Goal: Task Accomplishment & Management: Complete application form

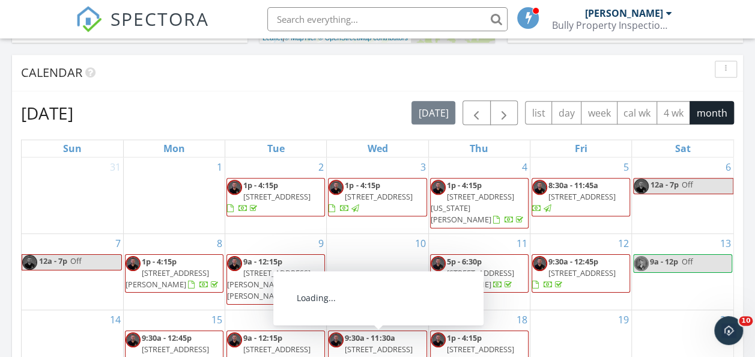
scroll to position [583, 0]
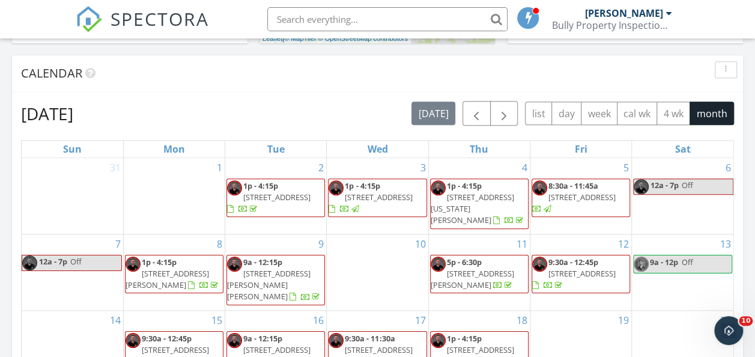
click at [656, 27] on div "Bully Property Inspections LLC" at bounding box center [611, 25] width 120 height 12
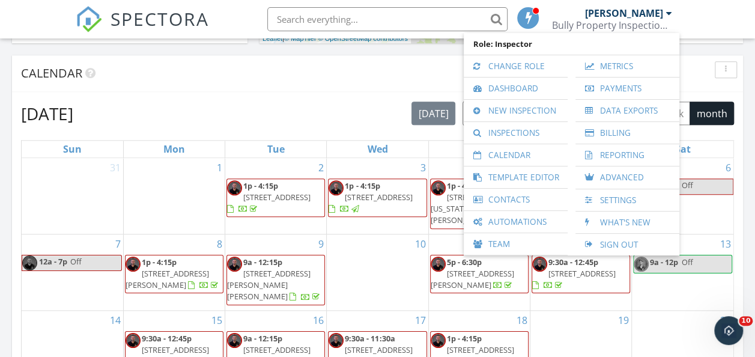
click at [138, 13] on span "SPECTORA" at bounding box center [160, 18] width 99 height 25
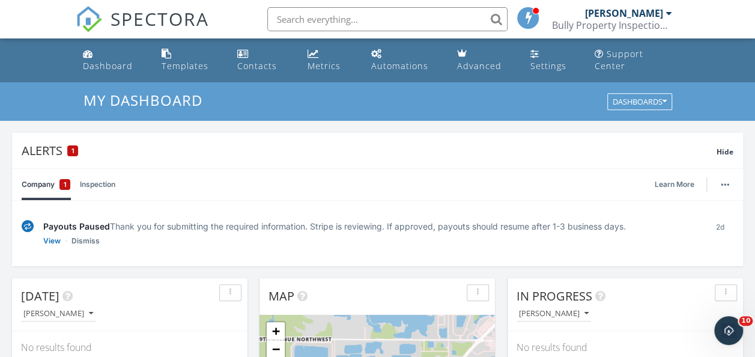
click at [598, 22] on div "Bully Property Inspections LLC" at bounding box center [611, 25] width 120 height 12
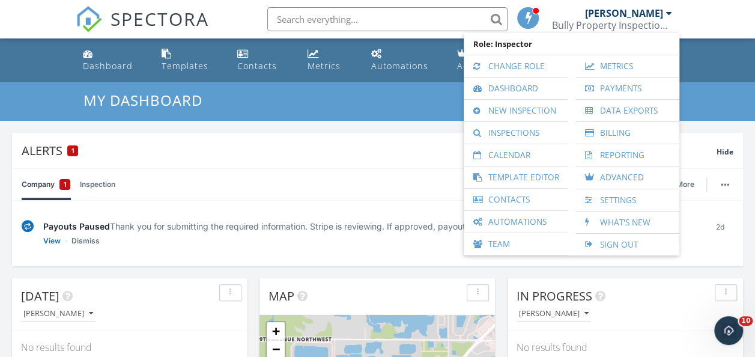
click at [611, 202] on link "Settings" at bounding box center [627, 200] width 92 height 22
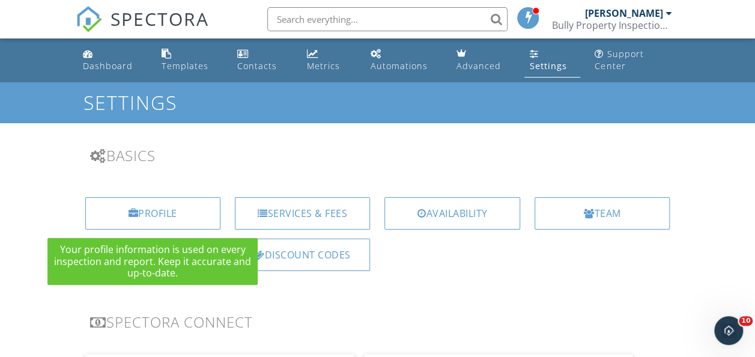
click at [185, 227] on div "Profile" at bounding box center [152, 213] width 135 height 32
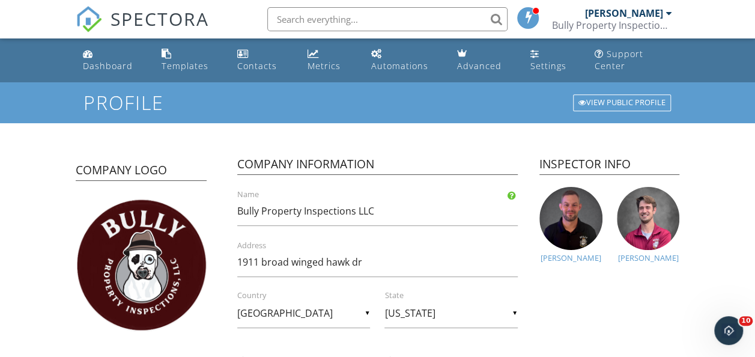
click at [586, 225] on img at bounding box center [570, 218] width 63 height 63
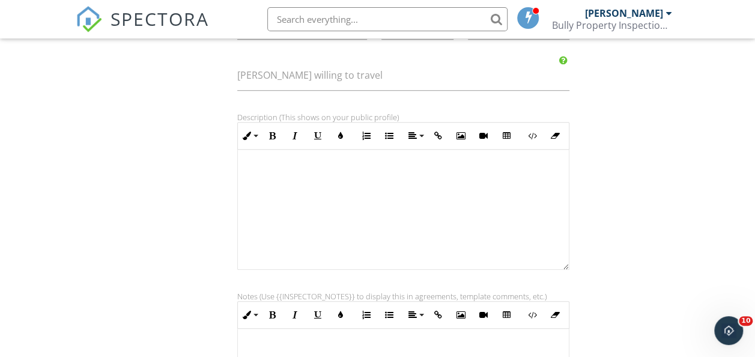
scroll to position [341, 0]
click at [457, 133] on icon "button" at bounding box center [461, 137] width 8 height 8
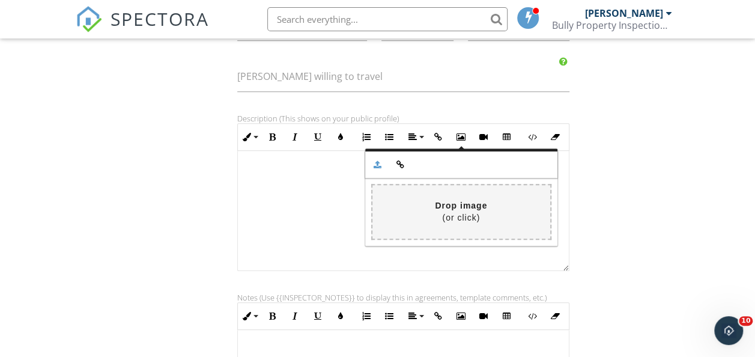
click at [458, 219] on input "file" at bounding box center [105, 211] width 889 height 53
type input "C:\fakepath\1CMI-Logo-Alternate-NoShadow (1).png"
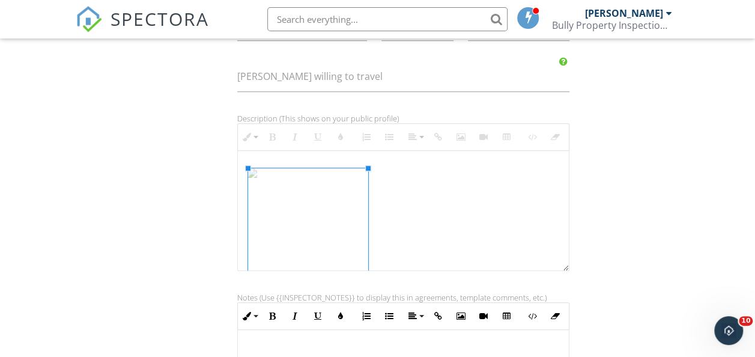
click at [627, 185] on div "Signature [PERSON_NAME] First name [PERSON_NAME] Last name [PHONE_NUMBER] Phone…" at bounding box center [377, 161] width 619 height 727
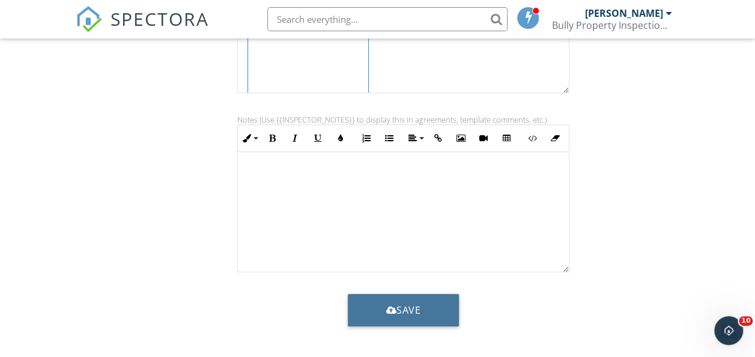
click at [372, 311] on button "Save" at bounding box center [404, 310] width 112 height 32
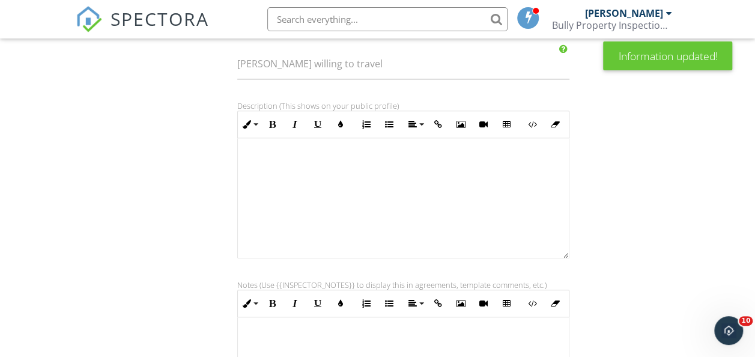
scroll to position [353, 0]
click at [365, 199] on div at bounding box center [403, 198] width 331 height 120
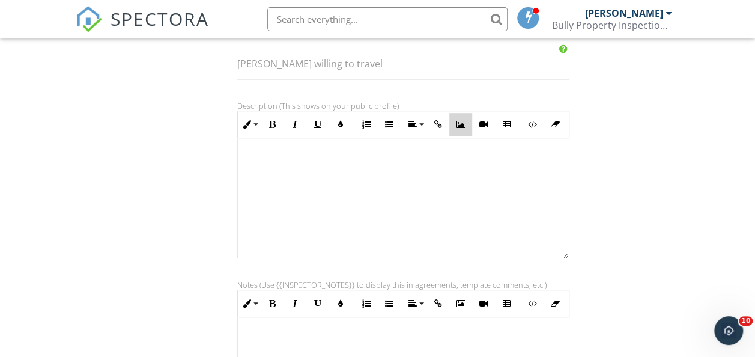
click at [464, 117] on button "Insert Image" at bounding box center [460, 124] width 23 height 23
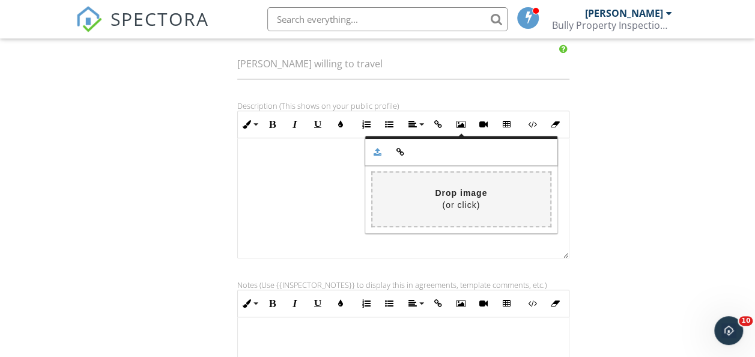
click at [438, 182] on input "file" at bounding box center [105, 198] width 889 height 53
type input "C:\fakepath\1CMI-Logo-Alternate-NoShadow (1).png"
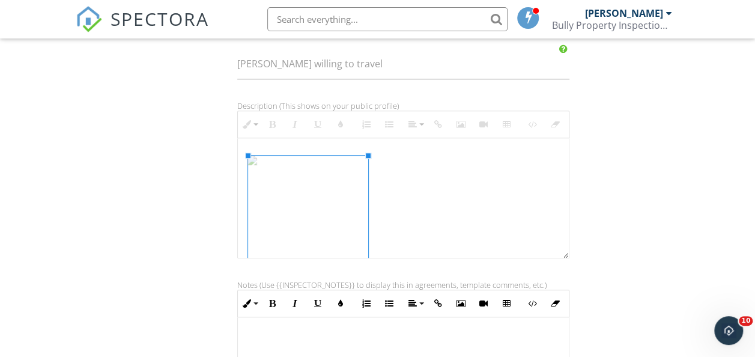
click at [631, 204] on div "Signature Brandon First name Reinhardt Last name (813) 444-6001 Phone (813) 444…" at bounding box center [377, 148] width 619 height 727
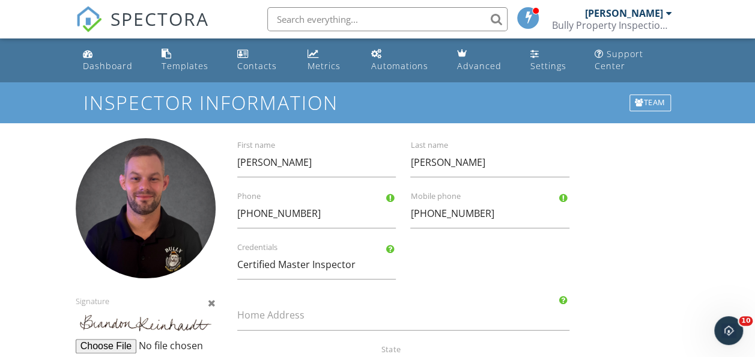
click at [601, 24] on div "Bully Property Inspections LLC" at bounding box center [611, 25] width 120 height 12
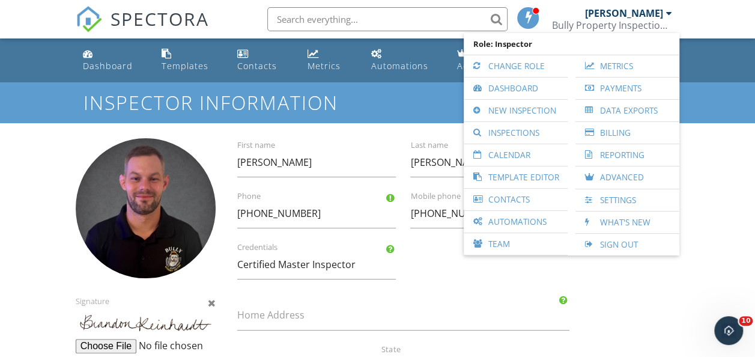
click at [509, 244] on link "Team" at bounding box center [516, 244] width 92 height 22
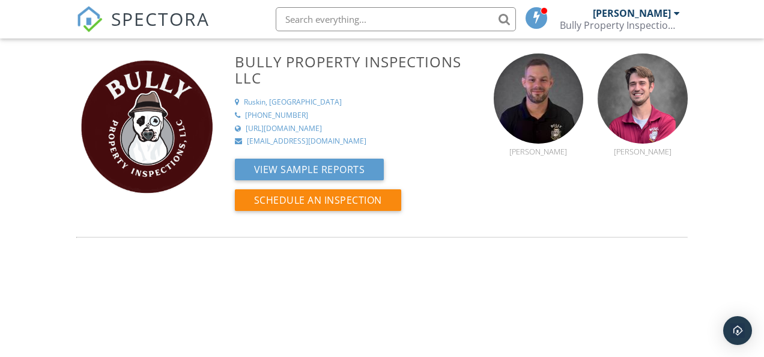
click at [535, 115] on img at bounding box center [539, 98] width 90 height 90
click at [647, 111] on img at bounding box center [643, 98] width 90 height 90
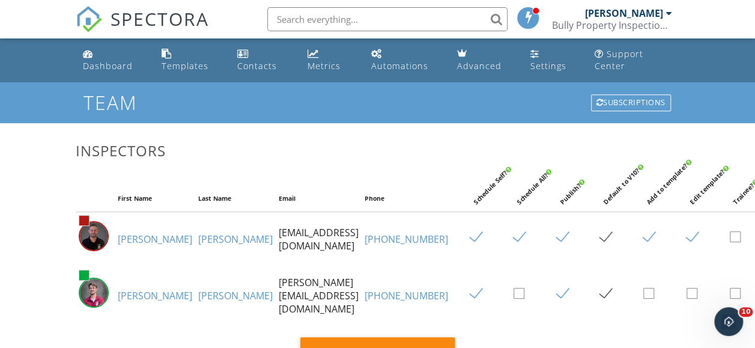
click at [102, 301] on img at bounding box center [94, 293] width 30 height 30
click at [82, 293] on img at bounding box center [94, 293] width 30 height 30
click at [535, 50] on div "Settings" at bounding box center [534, 54] width 9 height 10
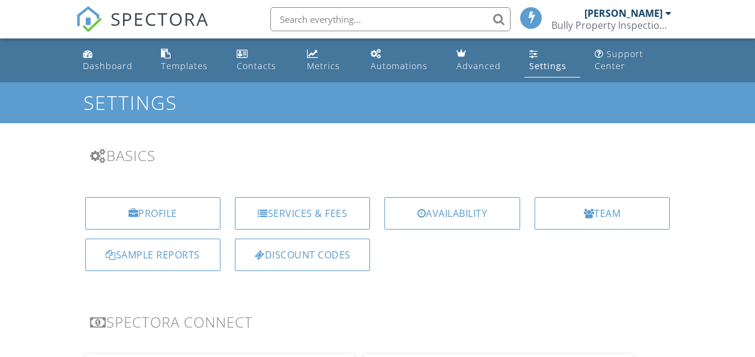
click at [153, 217] on div "Profile" at bounding box center [152, 213] width 135 height 32
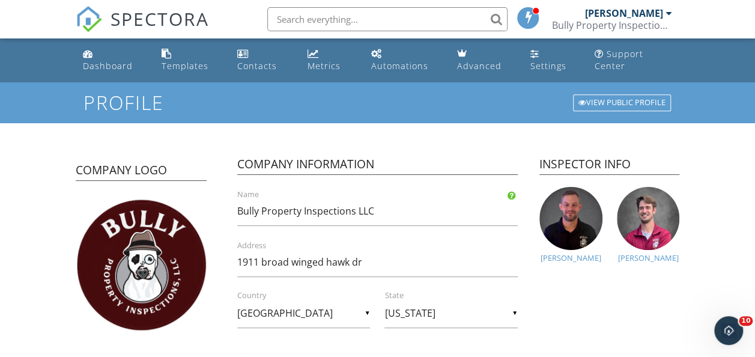
click at [657, 228] on img at bounding box center [648, 218] width 63 height 63
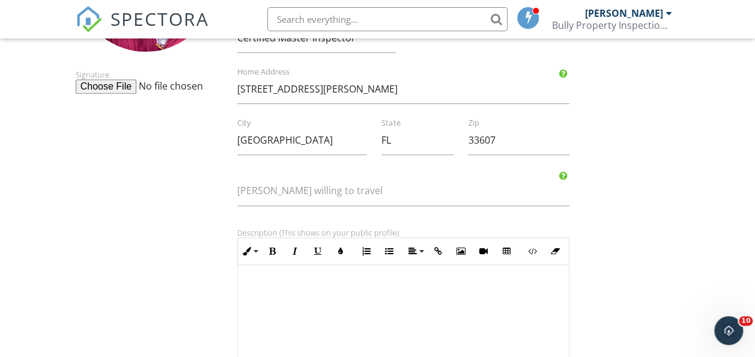
scroll to position [300, 0]
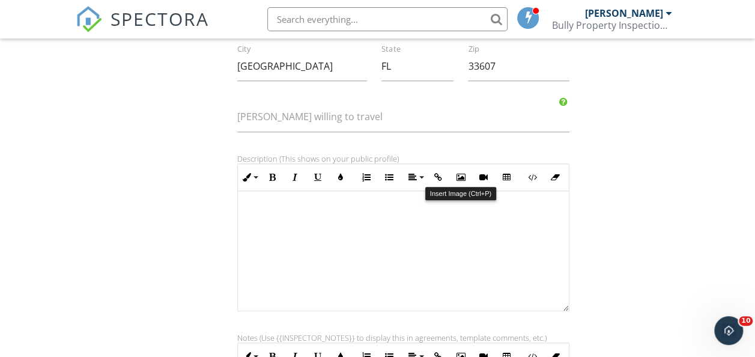
click at [455, 178] on button "Insert Image" at bounding box center [460, 177] width 23 height 23
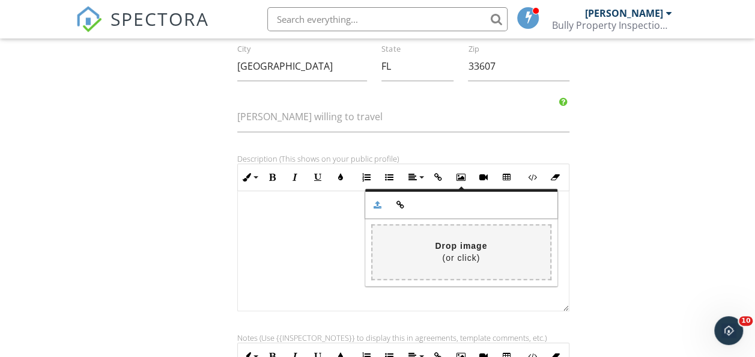
click at [444, 233] on input "file" at bounding box center [105, 251] width 889 height 53
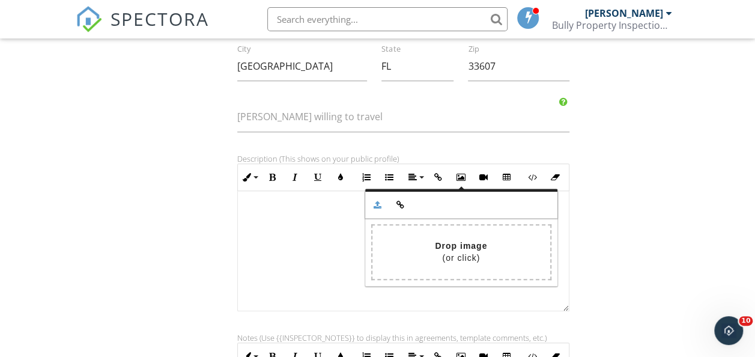
type input "C:\fakepath\1CMI-Logo-Alternate-NoShadow.png"
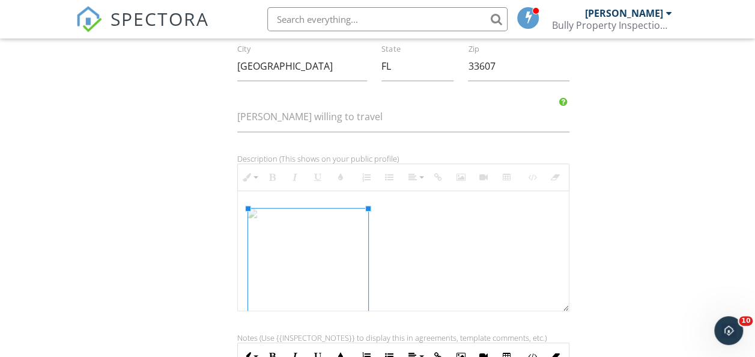
click at [426, 235] on div at bounding box center [403, 251] width 331 height 120
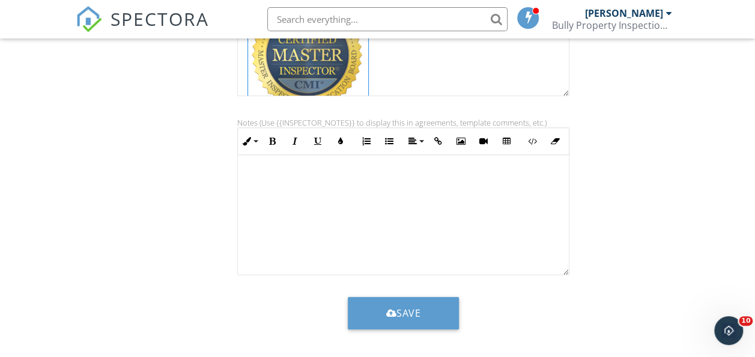
scroll to position [518, 0]
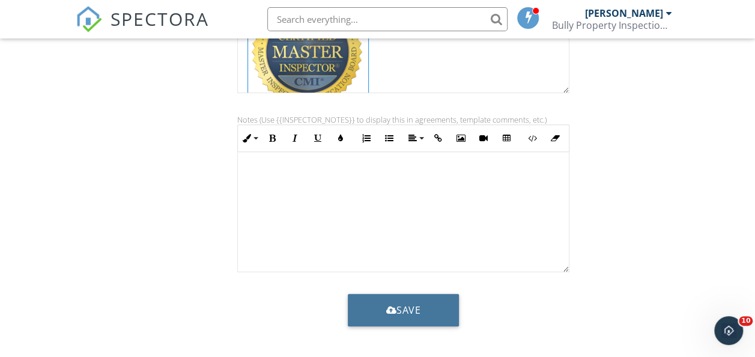
click at [368, 308] on button "Save" at bounding box center [404, 310] width 112 height 32
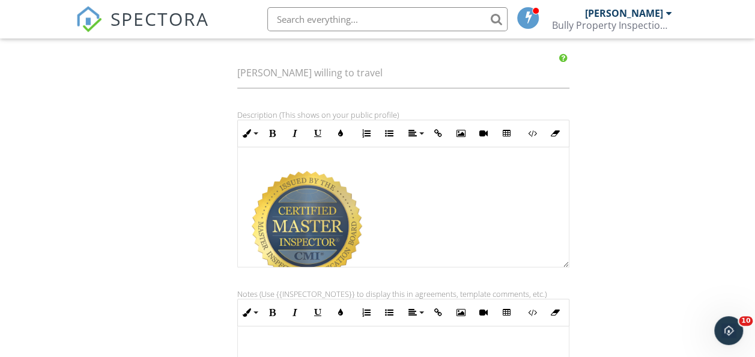
scroll to position [344, 0]
click at [294, 190] on img at bounding box center [307, 227] width 120 height 124
click at [127, 14] on span "SPECTORA" at bounding box center [160, 18] width 99 height 25
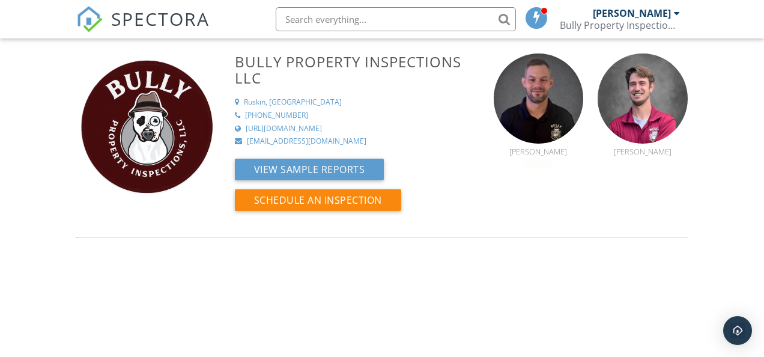
click at [532, 87] on img at bounding box center [539, 98] width 90 height 90
click at [625, 90] on img at bounding box center [643, 98] width 90 height 90
click at [136, 17] on span "SPECTORA" at bounding box center [160, 18] width 99 height 25
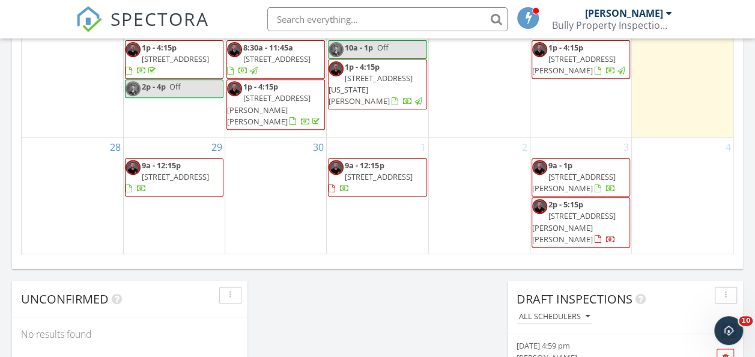
scroll to position [962, 0]
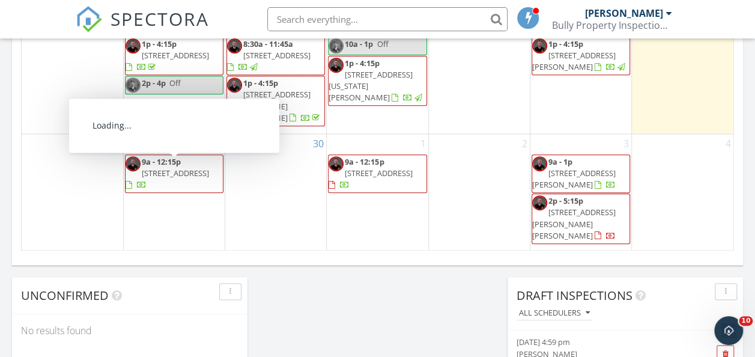
click at [162, 177] on span "920 Symphony Isles Blvd, Apollo Beach 33572" at bounding box center [175, 173] width 67 height 11
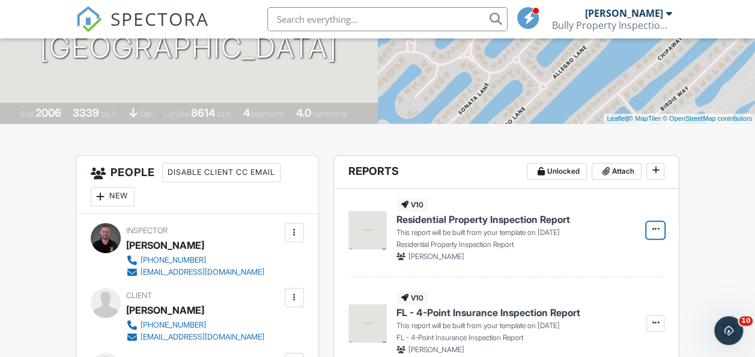
click at [657, 233] on span at bounding box center [655, 229] width 12 height 12
click at [584, 262] on input "Build Now" at bounding box center [595, 261] width 123 height 27
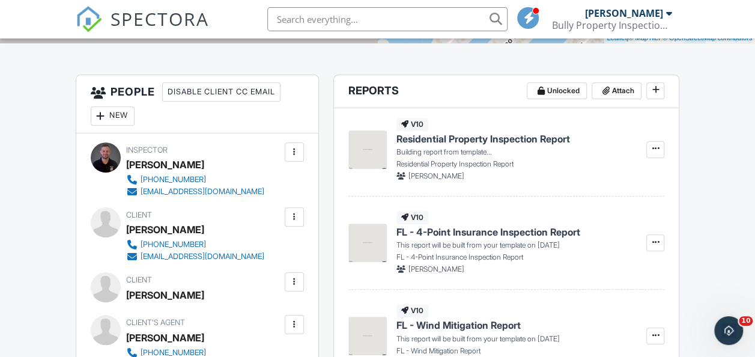
scroll to position [289, 0]
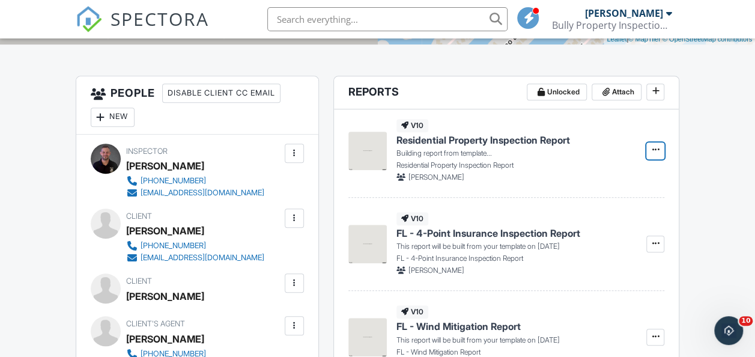
click at [654, 147] on icon at bounding box center [655, 149] width 7 height 8
click at [503, 137] on span "Residential Property Inspection Report" at bounding box center [483, 139] width 174 height 13
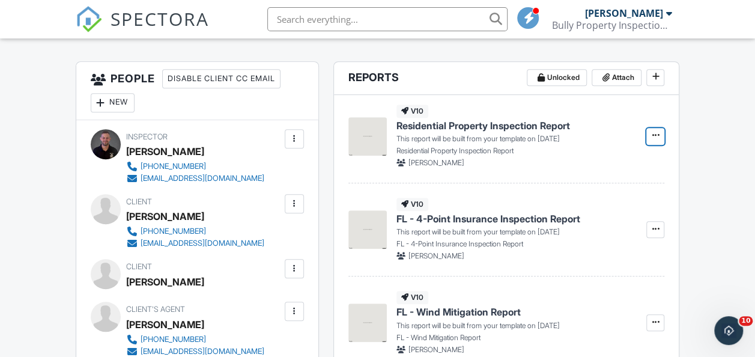
click at [652, 138] on icon at bounding box center [655, 135] width 7 height 8
click at [579, 166] on input "Build Now" at bounding box center [595, 167] width 123 height 27
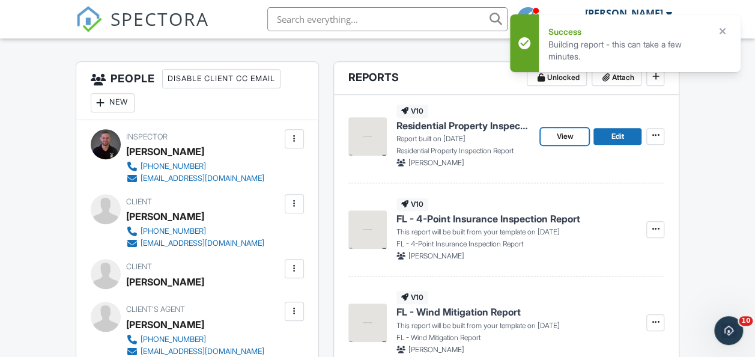
click at [565, 136] on span "View" at bounding box center [564, 136] width 17 height 12
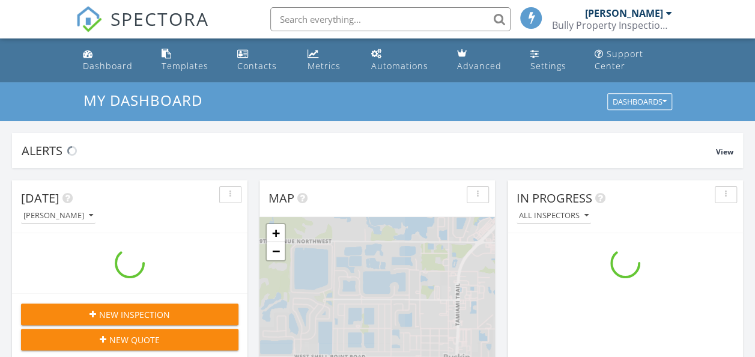
scroll to position [1111, 773]
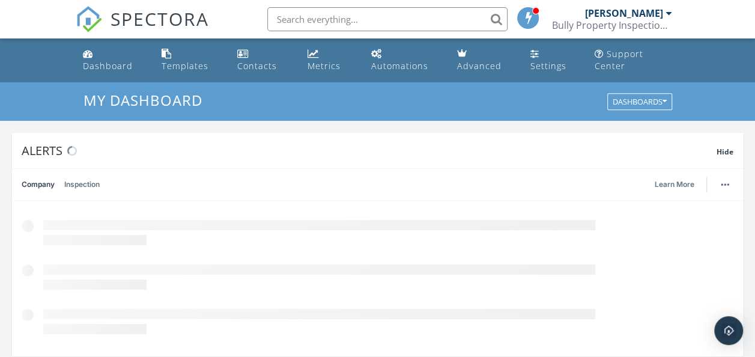
click at [635, 19] on div "Bully Property Inspections LLC" at bounding box center [611, 25] width 120 height 12
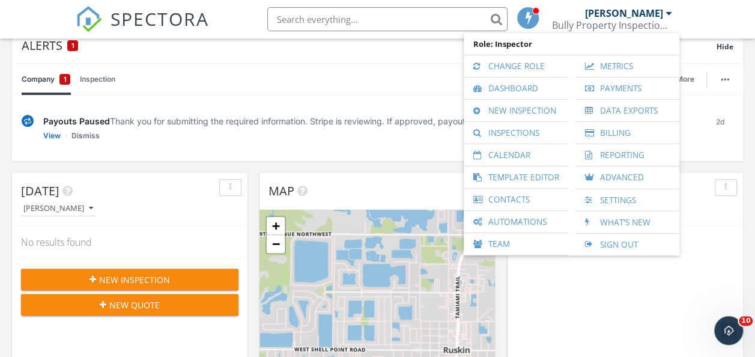
scroll to position [105, 0]
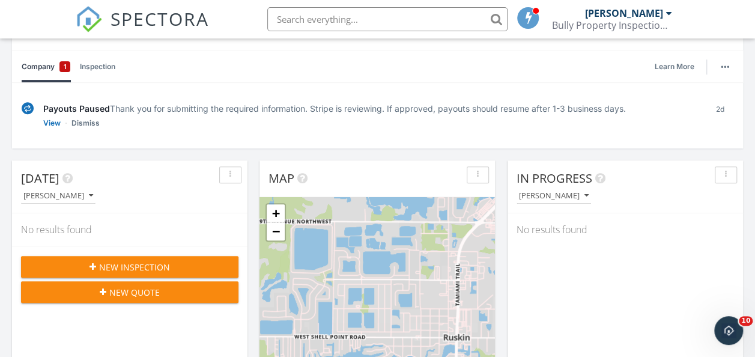
scroll to position [0, 0]
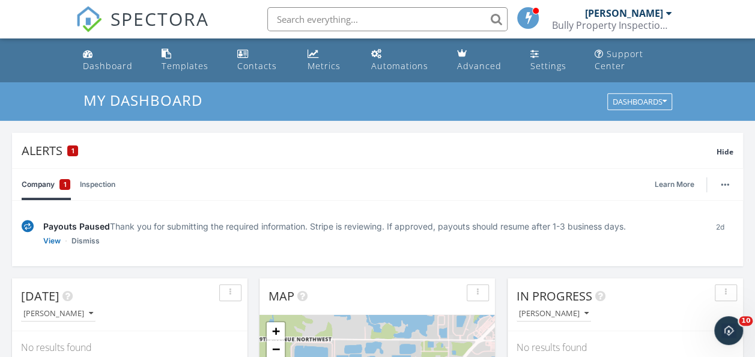
click at [95, 75] on link "Dashboard" at bounding box center [112, 60] width 69 height 34
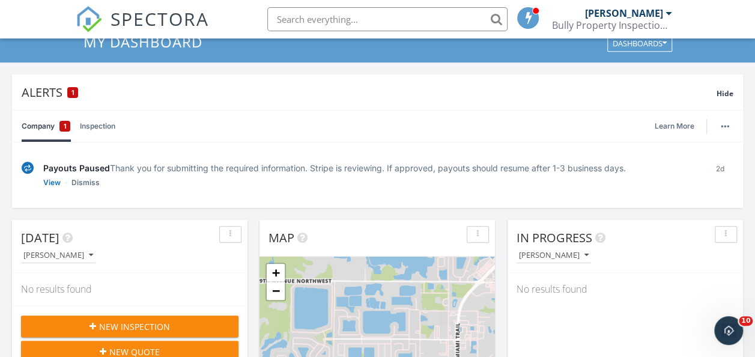
scroll to position [57, 0]
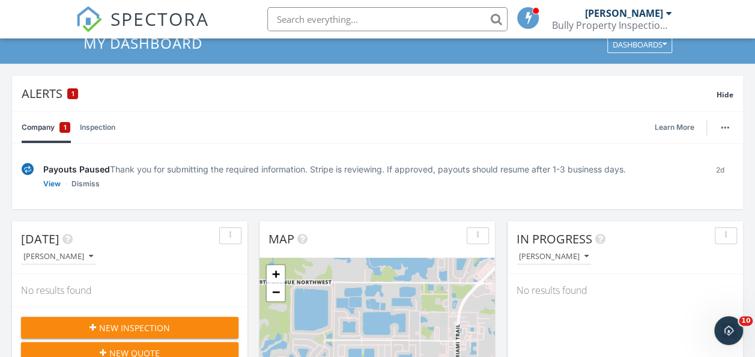
click at [646, 18] on div "[PERSON_NAME]" at bounding box center [623, 13] width 78 height 12
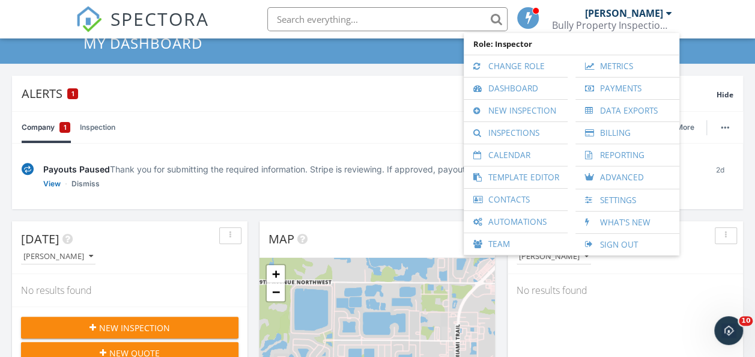
click at [484, 246] on div at bounding box center [479, 244] width 12 height 8
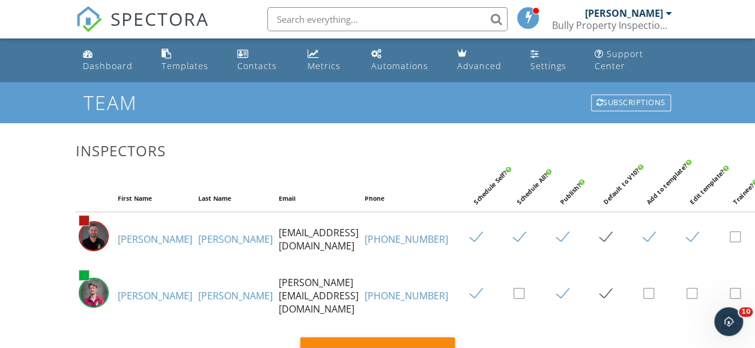
click at [109, 65] on div "Dashboard" at bounding box center [108, 65] width 50 height 11
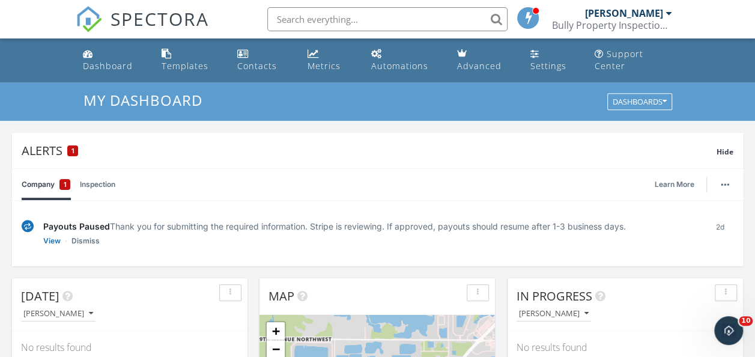
click at [178, 71] on div "Templates" at bounding box center [185, 65] width 47 height 11
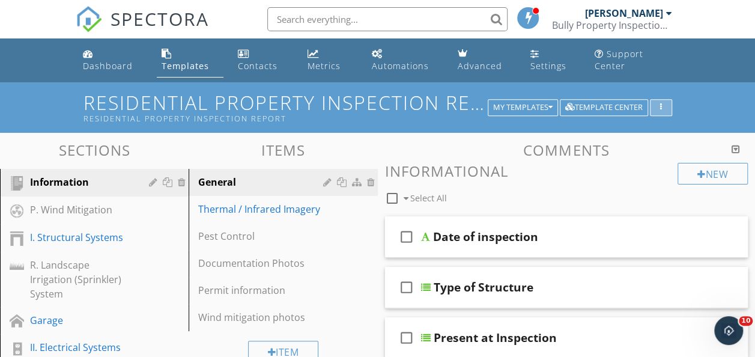
click at [663, 109] on div "button" at bounding box center [660, 107] width 11 height 8
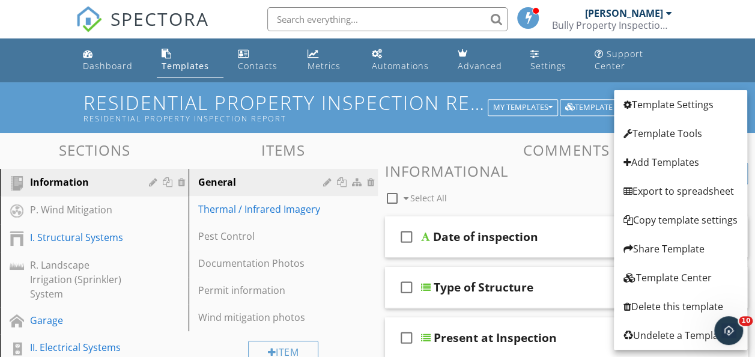
click at [652, 109] on div "Template Settings" at bounding box center [681, 104] width 114 height 14
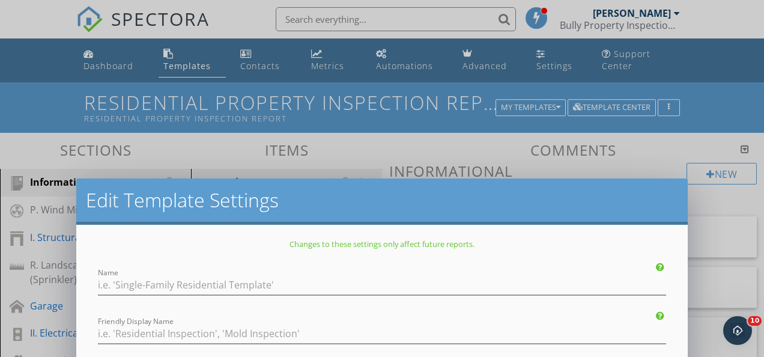
type input "Residential Property Inspection Report"
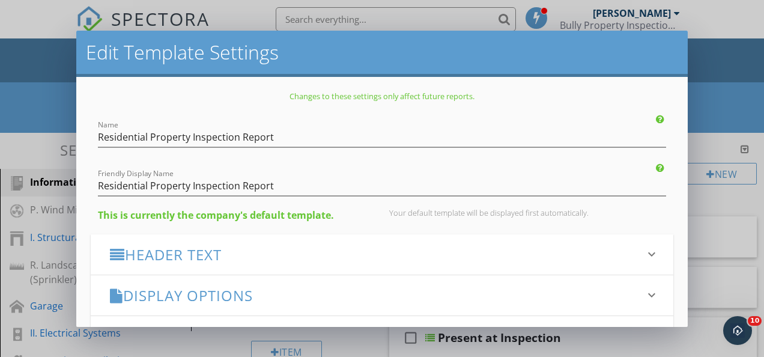
click at [312, 253] on h3 "Header Text" at bounding box center [375, 254] width 530 height 16
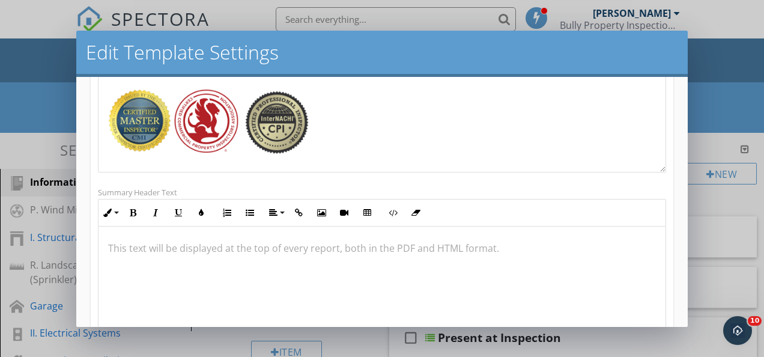
scroll to position [262, 0]
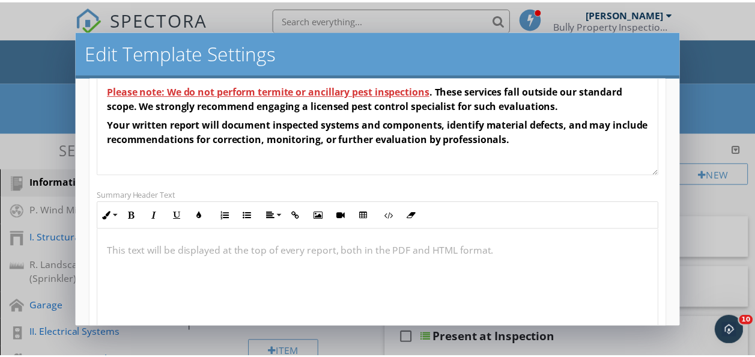
scroll to position [601, 0]
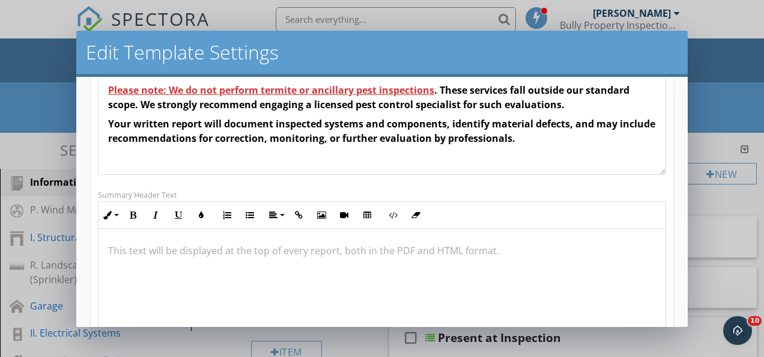
click at [20, 89] on div "Edit Template Settings Changes to these settings only affect future reports. Na…" at bounding box center [382, 178] width 764 height 357
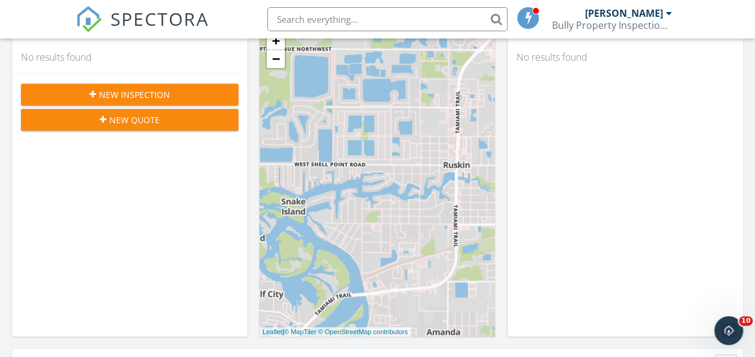
scroll to position [291, 0]
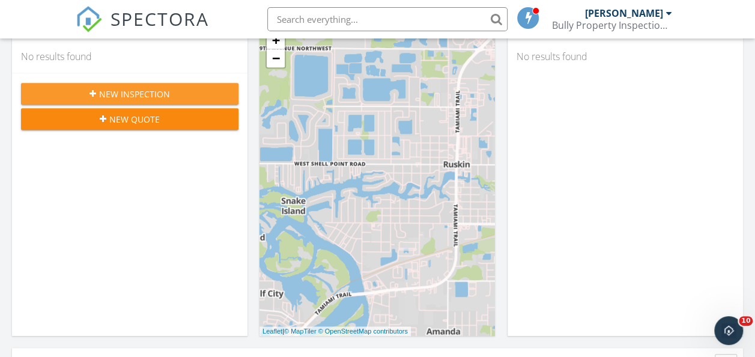
click at [139, 96] on span "New Inspection" at bounding box center [134, 94] width 71 height 13
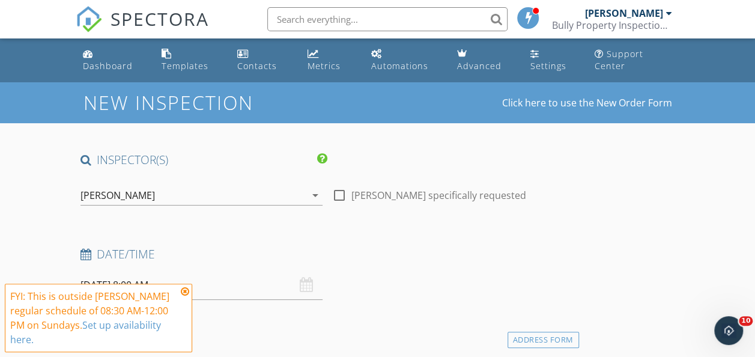
click at [183, 288] on icon at bounding box center [185, 292] width 8 height 10
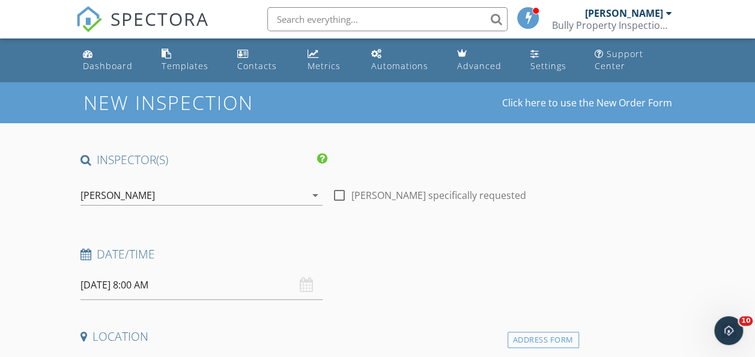
click at [233, 283] on div "[DATE] 8:00 AM" at bounding box center [201, 284] width 242 height 29
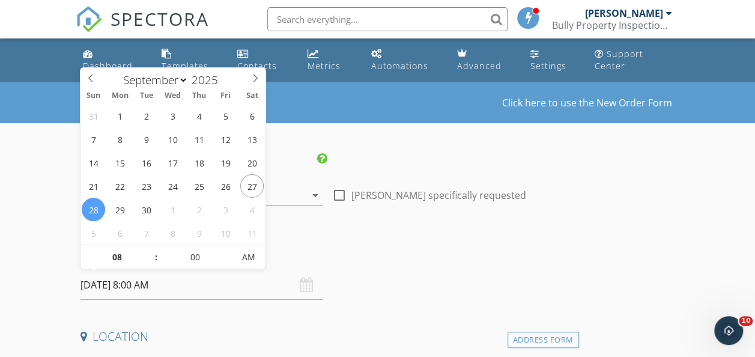
click at [120, 290] on input "[DATE] 8:00 AM" at bounding box center [201, 284] width 242 height 29
type input "[DATE] 8:00 AM"
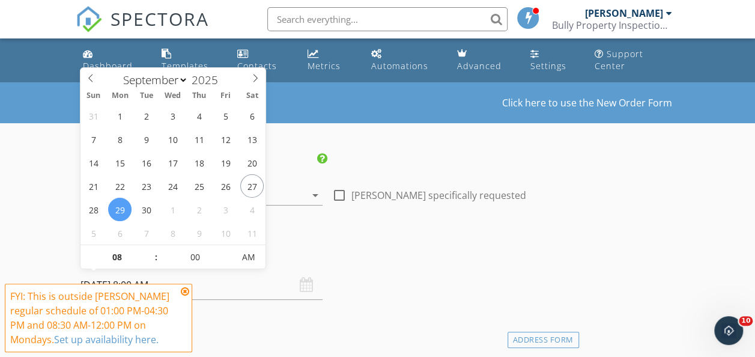
type input "09"
type input "09/29/2025 9:00 AM"
click at [148, 250] on span at bounding box center [150, 251] width 8 height 12
type input "10"
type input "09/29/2025 10:00 AM"
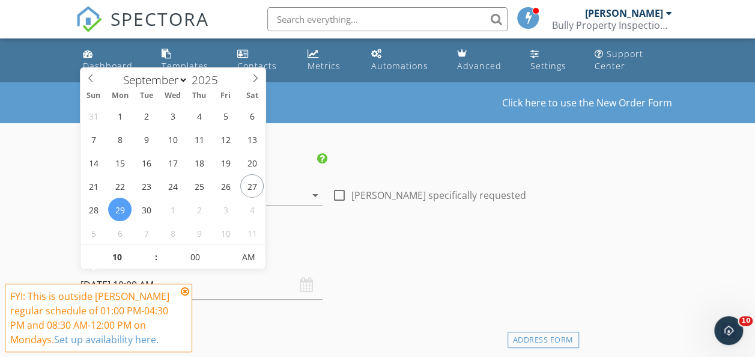
click at [148, 250] on span at bounding box center [150, 251] width 8 height 12
type input "11"
type input "09/29/2025 11:00 AM"
click at [148, 250] on span at bounding box center [150, 251] width 8 height 12
type input "12"
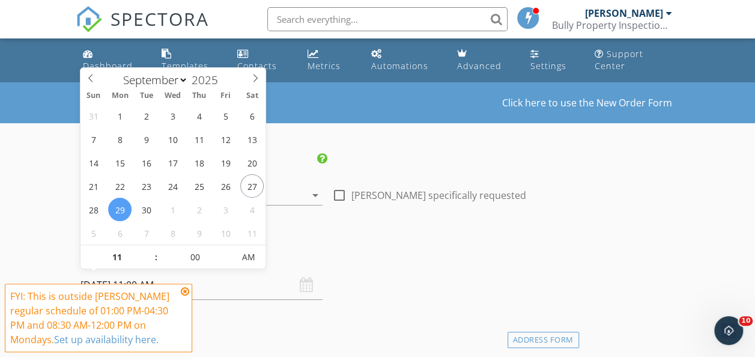
type input "09/29/2025 12:00 PM"
click at [148, 250] on span at bounding box center [150, 251] width 8 height 12
type input "01"
type input "09/29/2025 1:00 PM"
click at [148, 250] on span at bounding box center [150, 251] width 8 height 12
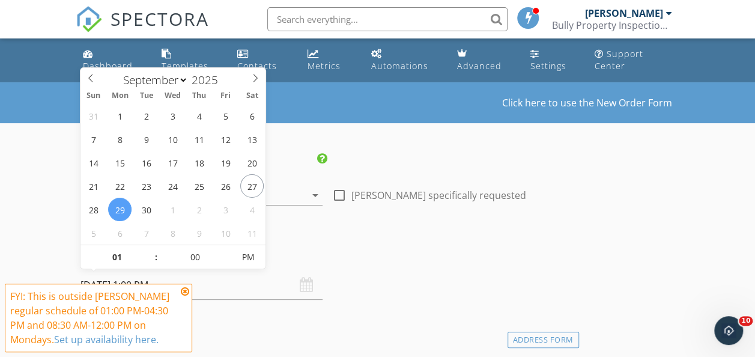
type input "02"
type input "09/29/2025 2:00 PM"
click at [148, 250] on span at bounding box center [150, 251] width 8 height 12
type input "03"
type input "09/29/2025 3:00 PM"
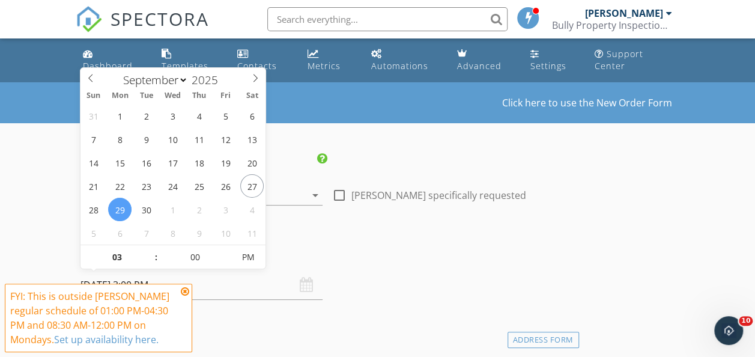
click at [148, 250] on span at bounding box center [150, 251] width 8 height 12
type input "02"
type input "09/29/2025 2:00 PM"
click at [150, 262] on span at bounding box center [150, 263] width 8 height 12
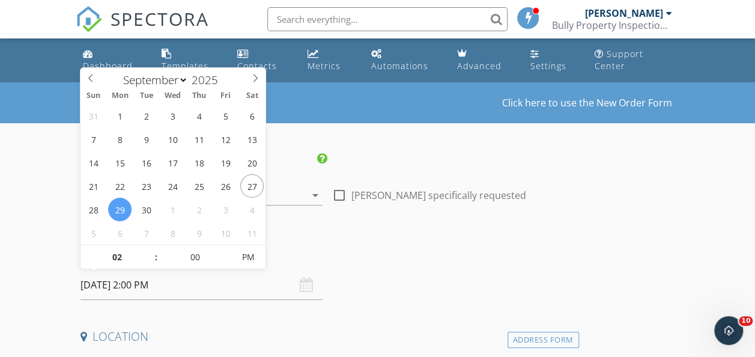
type input "05"
type input "09/29/2025 2:05 PM"
click at [226, 252] on span at bounding box center [227, 251] width 8 height 12
type input "10"
type input "09/29/2025 2:10 PM"
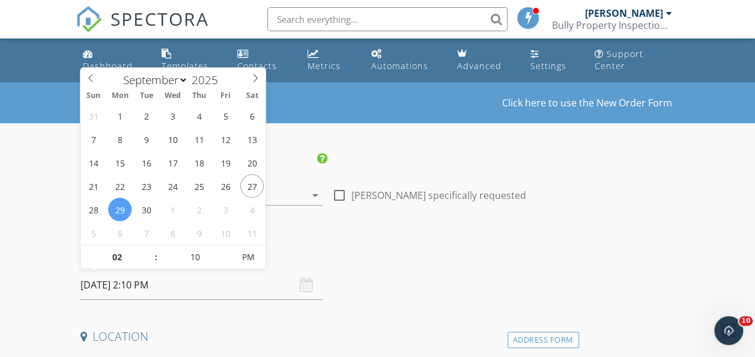
click at [226, 252] on span at bounding box center [227, 251] width 8 height 12
type input "15"
type input "09/29/2025 2:15 PM"
click at [226, 252] on span at bounding box center [227, 251] width 8 height 12
type input "20"
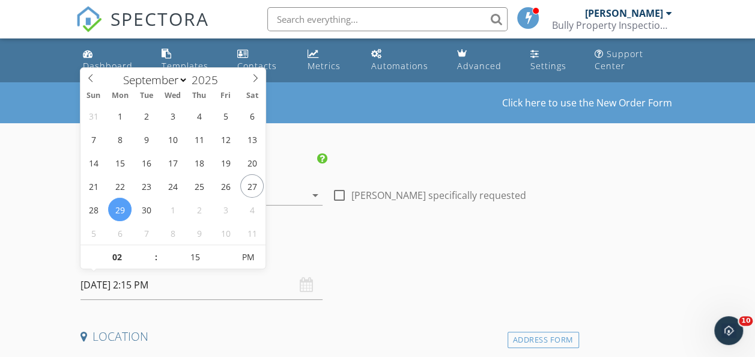
type input "09/29/2025 2:20 PM"
click at [226, 252] on span at bounding box center [227, 251] width 8 height 12
type input "25"
type input "09/29/2025 2:25 PM"
click at [226, 252] on span at bounding box center [227, 251] width 8 height 12
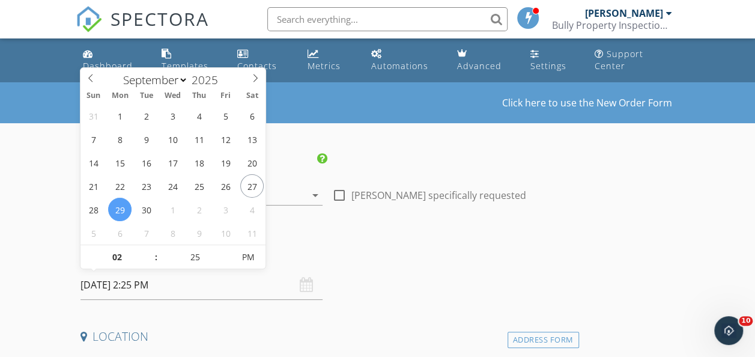
type input "30"
type input "[DATE] 2:30 PM"
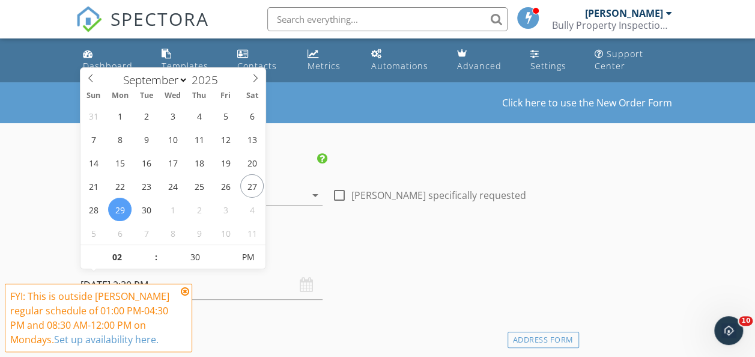
click at [226, 252] on span at bounding box center [227, 251] width 8 height 12
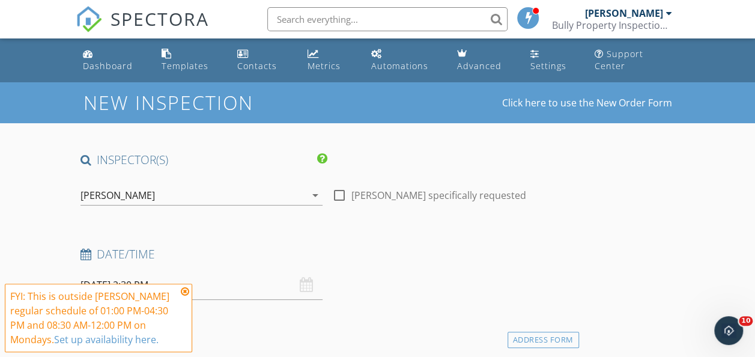
click at [187, 291] on icon at bounding box center [185, 292] width 8 height 10
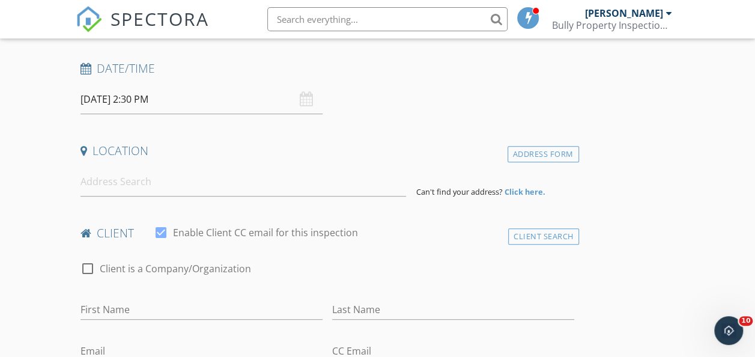
scroll to position [186, 0]
click at [120, 179] on input at bounding box center [243, 180] width 326 height 29
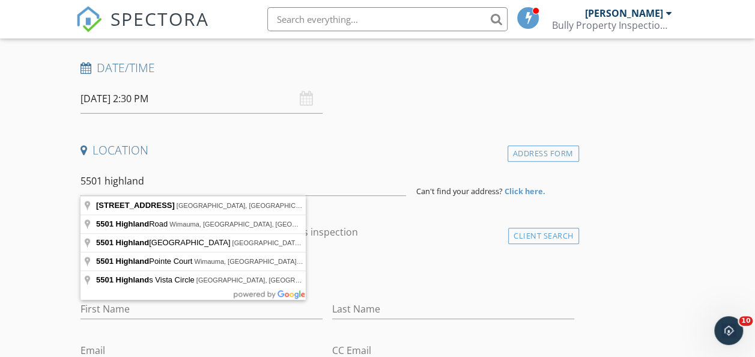
type input "5501 Highland Street South, St. Petersburg, FL, USA"
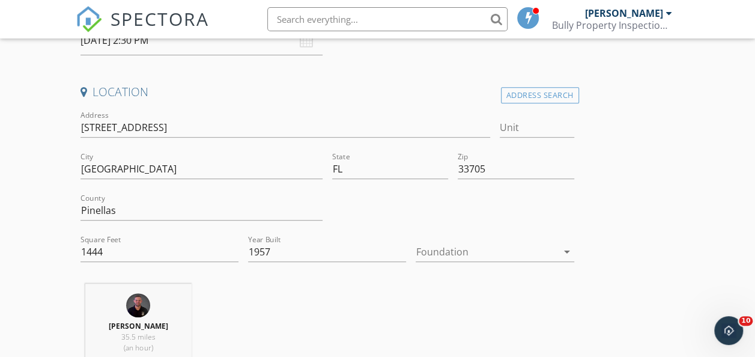
scroll to position [255, 0]
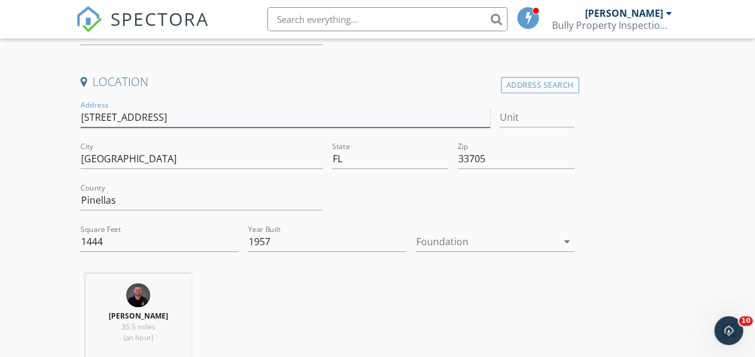
drag, startPoint x: 189, startPoint y: 114, endPoint x: 74, endPoint y: 105, distance: 115.1
type input "1444"
type input "1957"
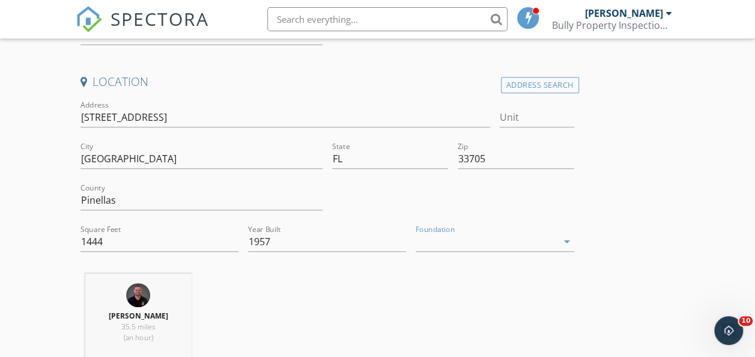
drag, startPoint x: 321, startPoint y: 249, endPoint x: 608, endPoint y: 257, distance: 287.2
click at [416, 237] on div at bounding box center [486, 241] width 141 height 19
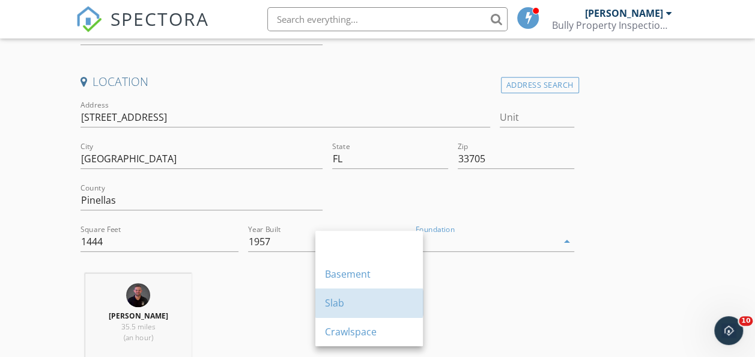
click at [351, 294] on div "Slab" at bounding box center [369, 302] width 88 height 29
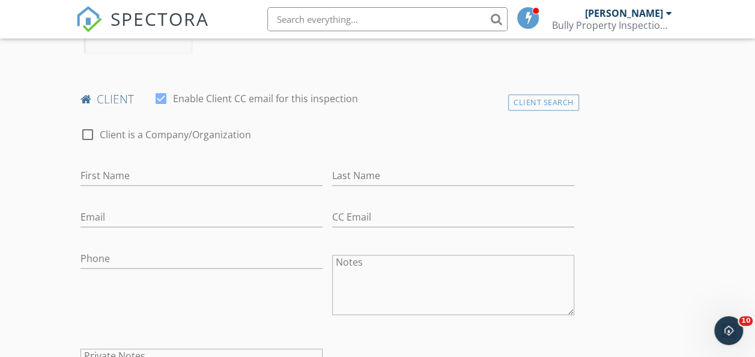
scroll to position [576, 0]
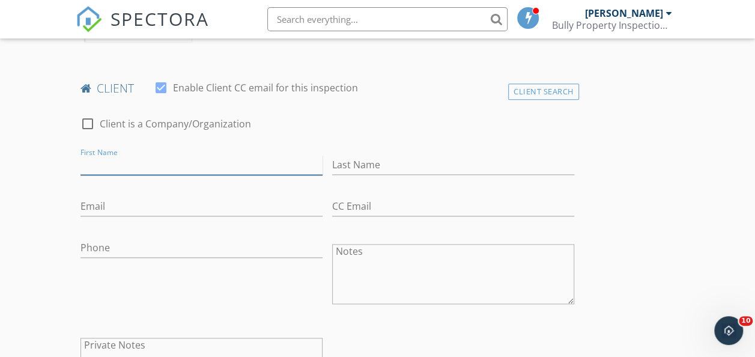
click at [88, 172] on input "First Name" at bounding box center [201, 165] width 242 height 20
type input "[PERSON_NAME]"
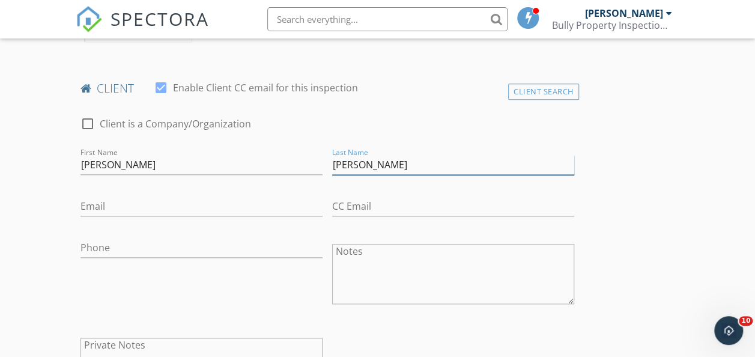
type input "[PERSON_NAME]"
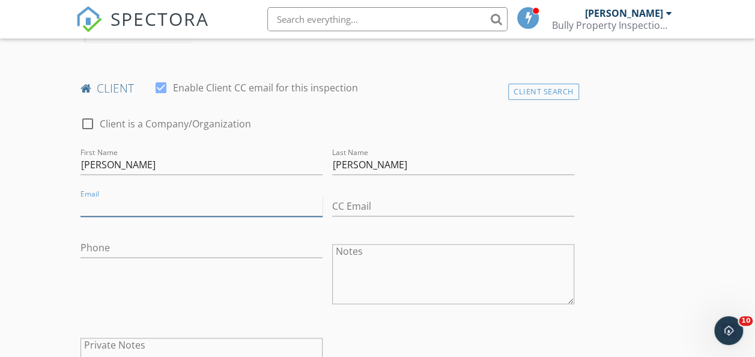
click at [202, 207] on input "Email" at bounding box center [201, 206] width 242 height 20
type input "rios012194@gmail.com"
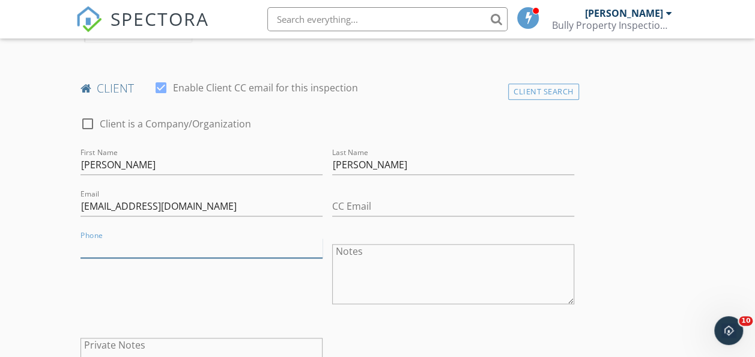
click at [142, 256] on input "Phone" at bounding box center [201, 248] width 242 height 20
type input "646-761-2828"
click at [332, 276] on textarea "Notes" at bounding box center [453, 274] width 242 height 60
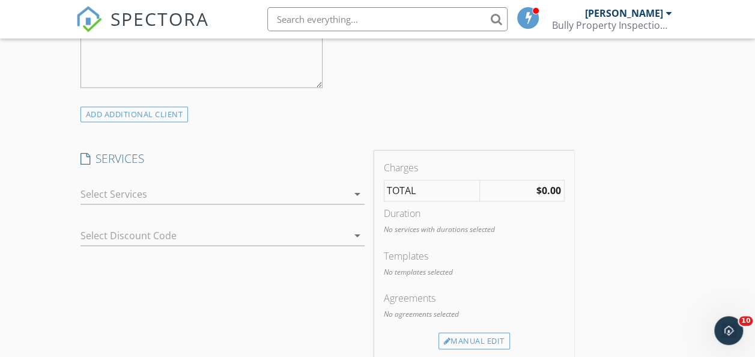
scroll to position [920, 0]
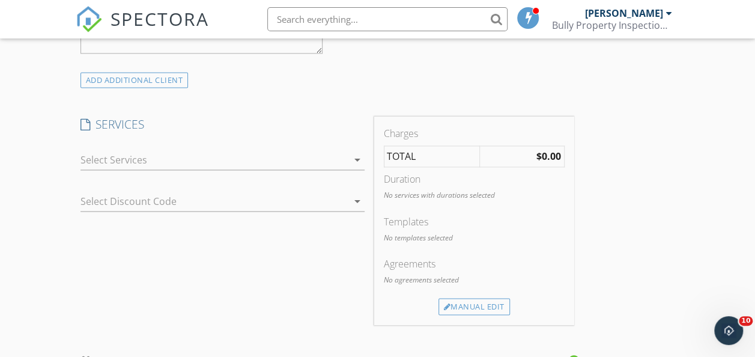
type textarea "845-893-2551 (Carlos)"
click at [181, 165] on div at bounding box center [213, 159] width 267 height 19
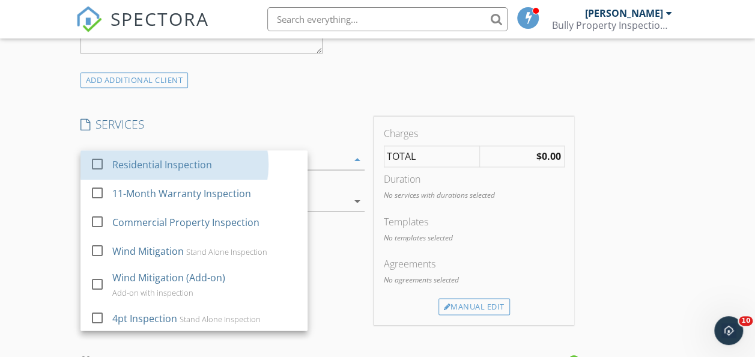
click at [166, 177] on div "Residential Inspection" at bounding box center [205, 165] width 186 height 24
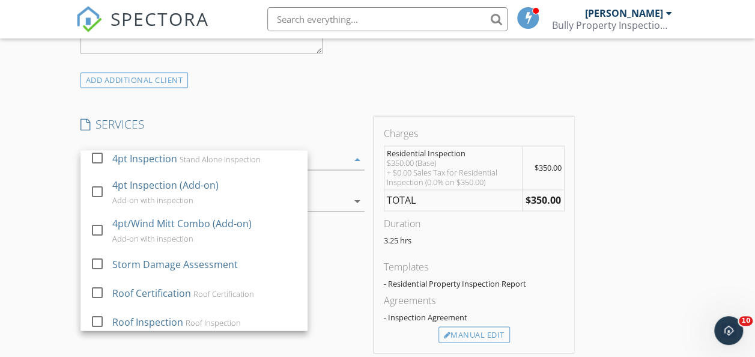
scroll to position [162, 0]
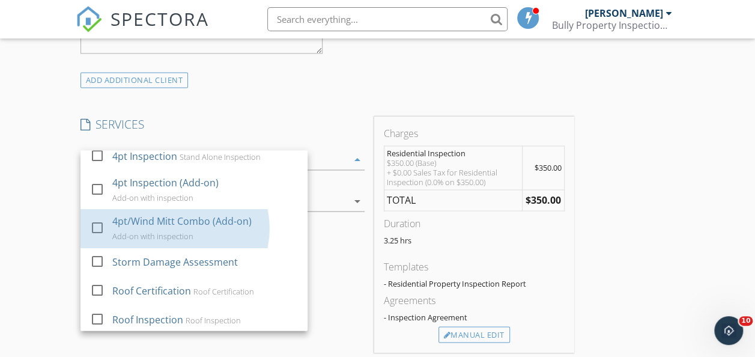
click at [195, 247] on div "4pt/Wind Mitt Combo (Add-on) Add-on with inspection" at bounding box center [205, 228] width 186 height 38
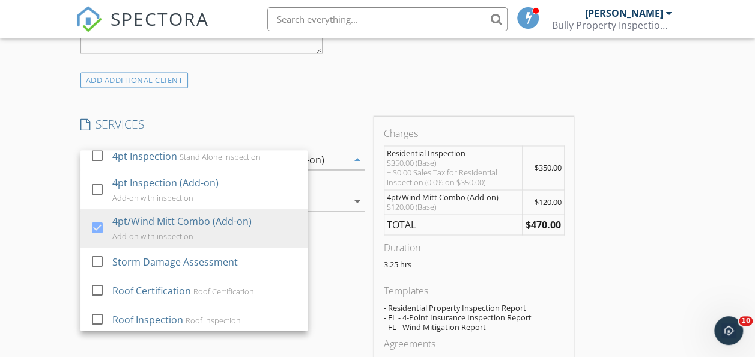
click at [25, 249] on div "New Inspection Click here to use the New Order Form INSPECTOR(S) check_box Bran…" at bounding box center [377, 231] width 755 height 2139
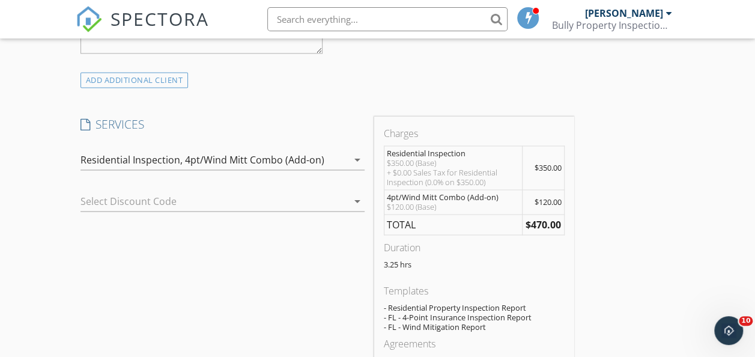
click at [139, 211] on div at bounding box center [205, 201] width 250 height 19
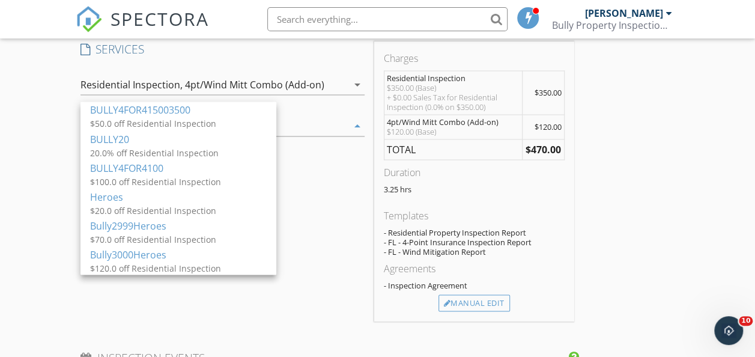
scroll to position [996, 0]
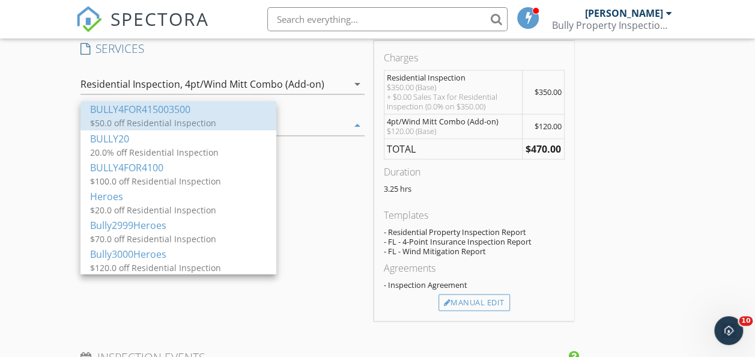
click at [208, 118] on div "$50.0 off Residential Inspection" at bounding box center [178, 123] width 177 height 13
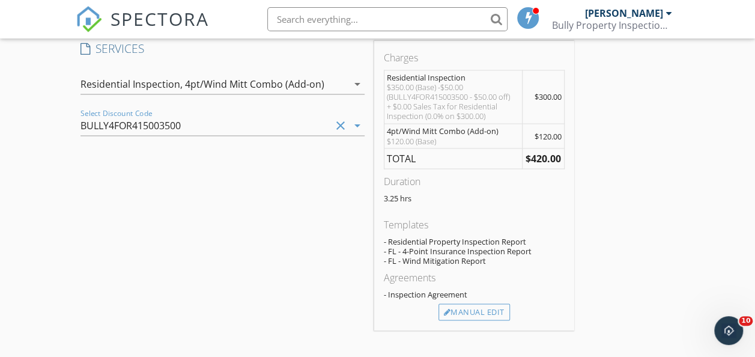
click at [160, 262] on div "SERVICES check_box Residential Inspection check_box_outline_blank 11-Month Warr…" at bounding box center [223, 185] width 294 height 289
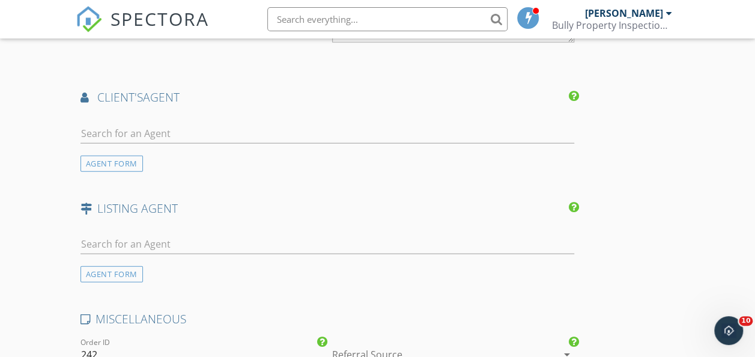
scroll to position [1504, 0]
click at [171, 142] on input "text" at bounding box center [327, 133] width 494 height 20
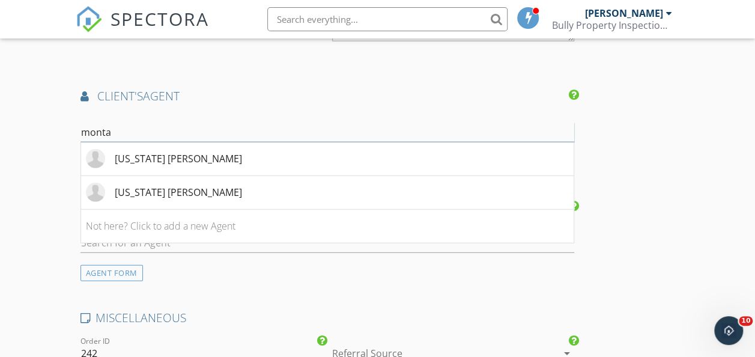
type input "monta"
click at [169, 166] on div "Montana Wynant" at bounding box center [178, 158] width 127 height 14
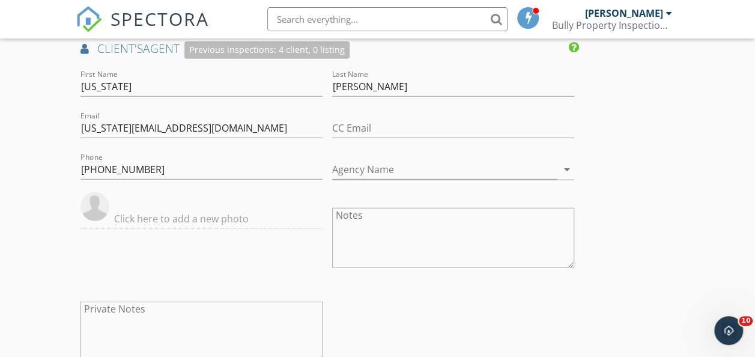
scroll to position [1552, 0]
click at [332, 138] on input "CC Email" at bounding box center [453, 128] width 242 height 20
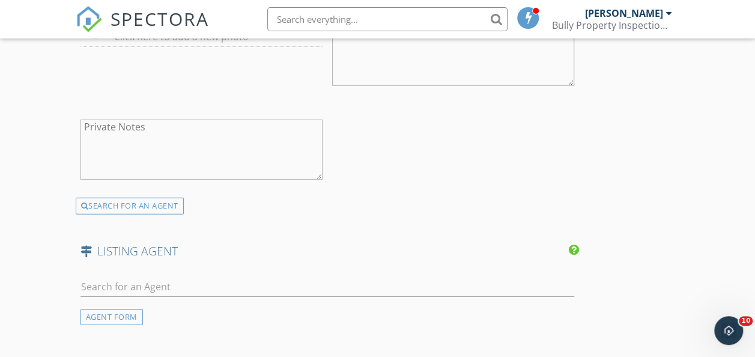
scroll to position [1760, 0]
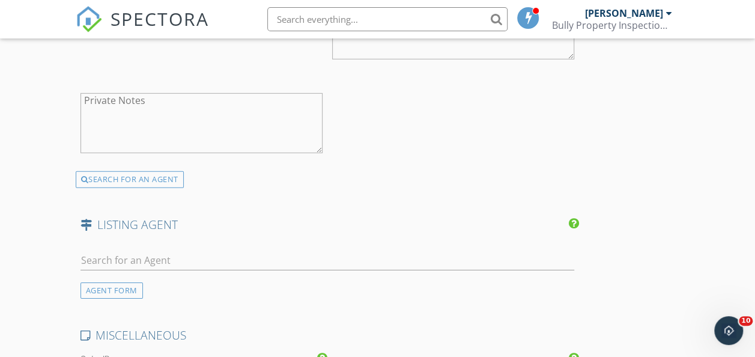
click at [106, 188] on div "SEARCH FOR AN AGENT" at bounding box center [130, 179] width 108 height 17
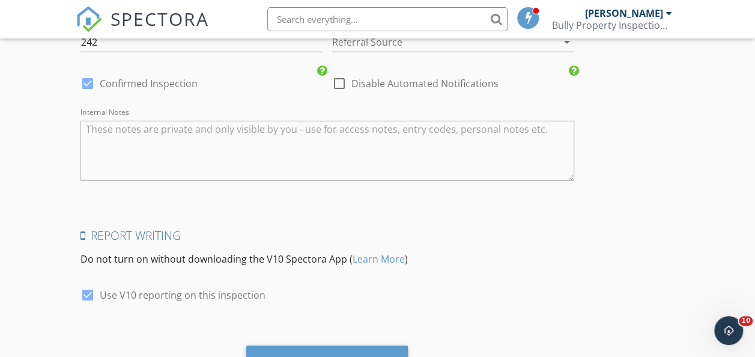
scroll to position [1615, 0]
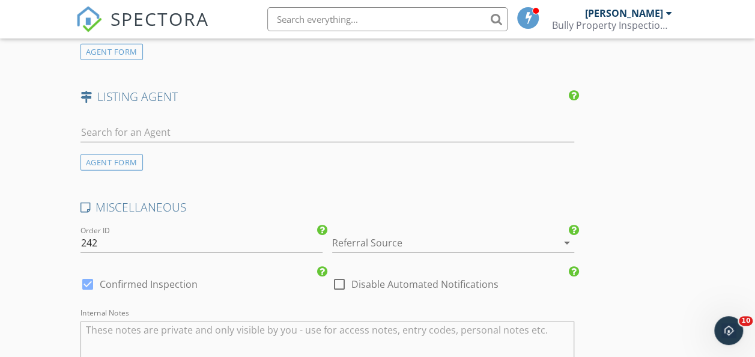
click at [138, 32] on input "text" at bounding box center [327, 22] width 494 height 20
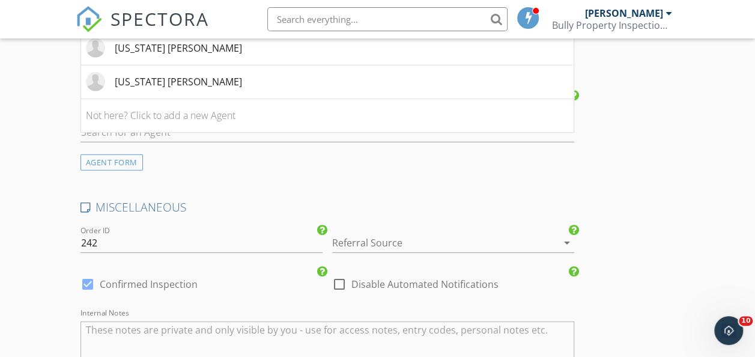
type input "mon"
click at [86, 91] on img at bounding box center [95, 81] width 19 height 19
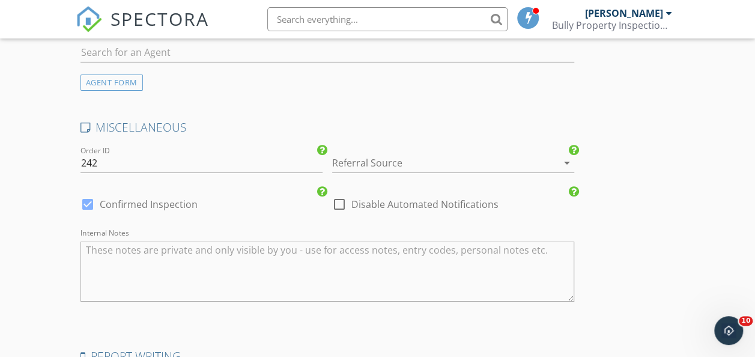
scroll to position [2002, 0]
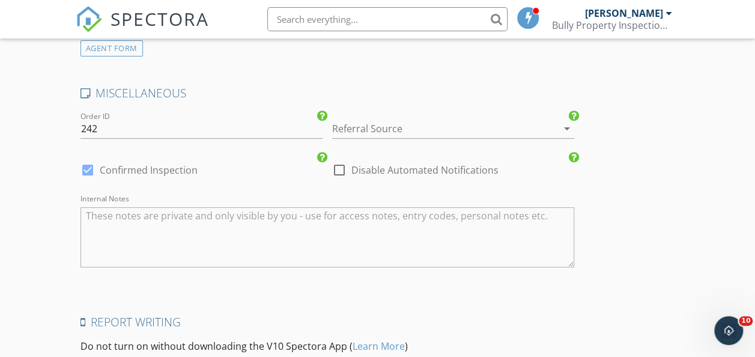
click at [332, 138] on div at bounding box center [436, 128] width 208 height 19
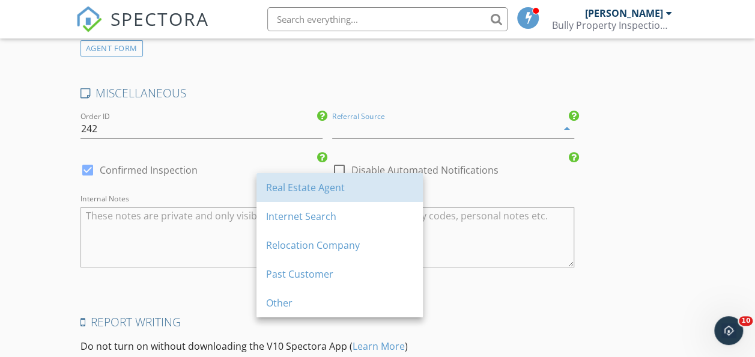
click at [306, 186] on div "Real Estate Agent" at bounding box center [339, 187] width 147 height 14
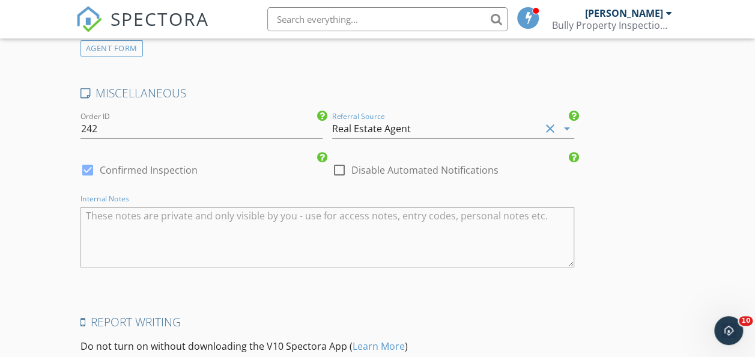
click at [159, 267] on textarea "Internal Notes" at bounding box center [327, 237] width 494 height 60
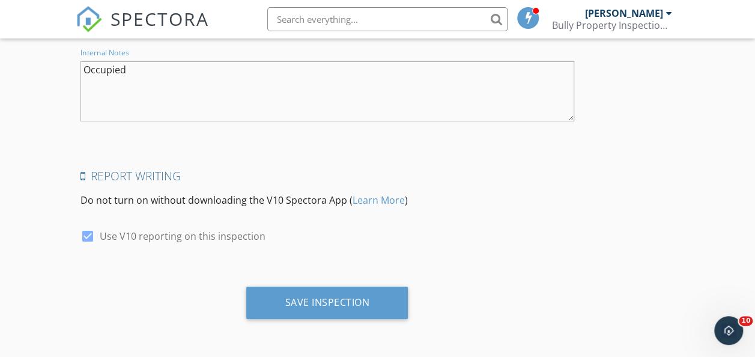
scroll to position [2201, 0]
click at [92, 67] on textarea "Occupied" at bounding box center [327, 91] width 494 height 60
click at [89, 73] on textarea "Occupied" at bounding box center [327, 91] width 494 height 60
type textarea "Occupied"
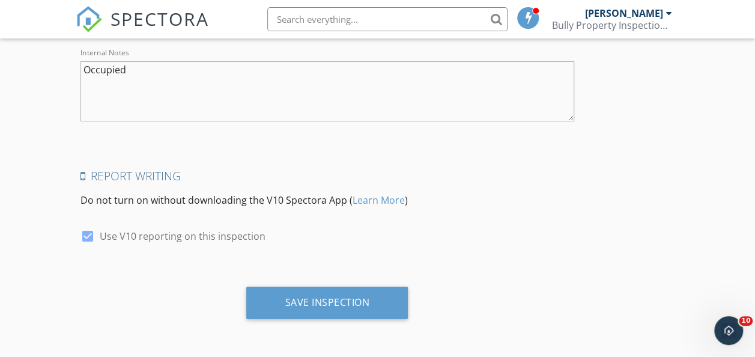
click at [285, 299] on div "Save Inspection" at bounding box center [327, 302] width 85 height 12
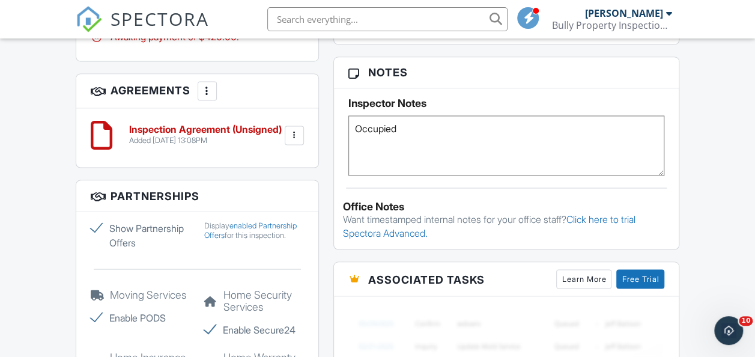
scroll to position [974, 0]
click at [353, 123] on textarea "Occupied" at bounding box center [506, 146] width 317 height 60
paste textarea "Listing Provided by: [PERSON_NAME] LLC [PHONE_NUMBER], PREFERRED SHORE REAL EST…"
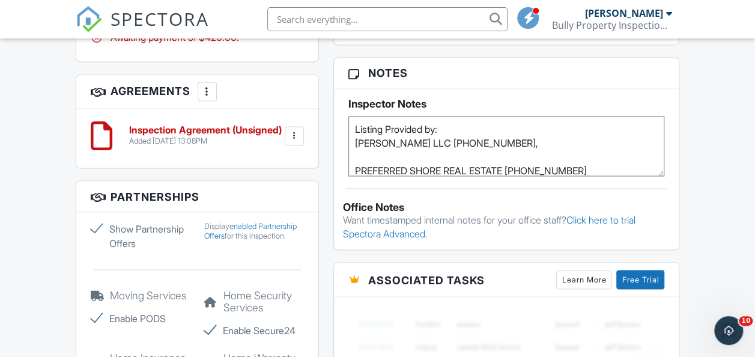
click at [353, 138] on textarea "Occupied" at bounding box center [506, 146] width 317 height 60
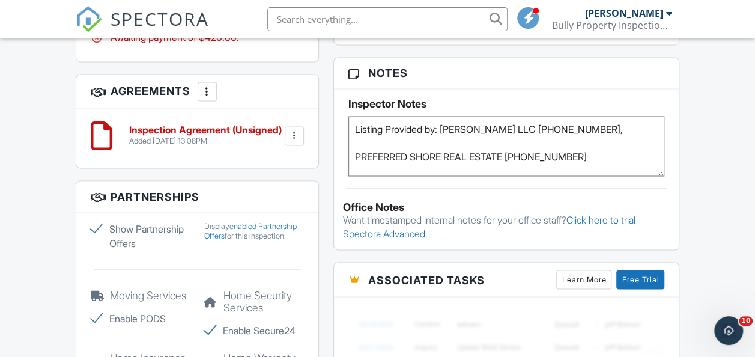
click at [354, 151] on textarea "Occupied" at bounding box center [506, 146] width 317 height 60
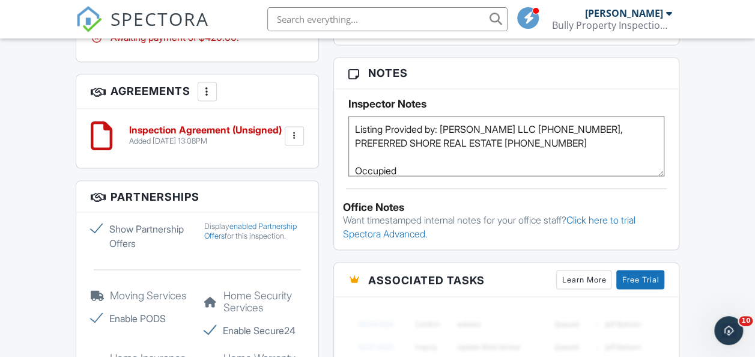
scroll to position [6, 0]
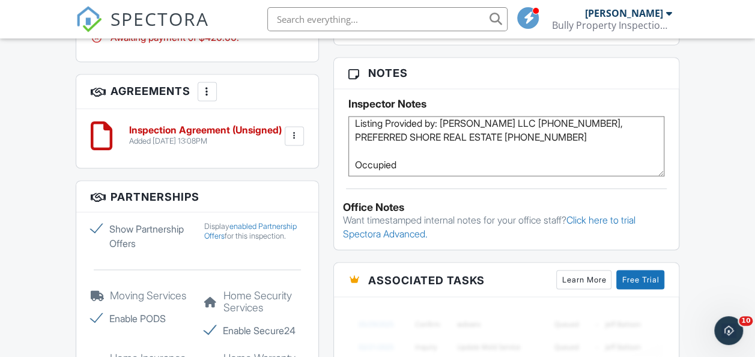
type textarea "Listing Provided by: [PERSON_NAME] LLC [PHONE_NUMBER], PREFERRED SHORE REAL EST…"
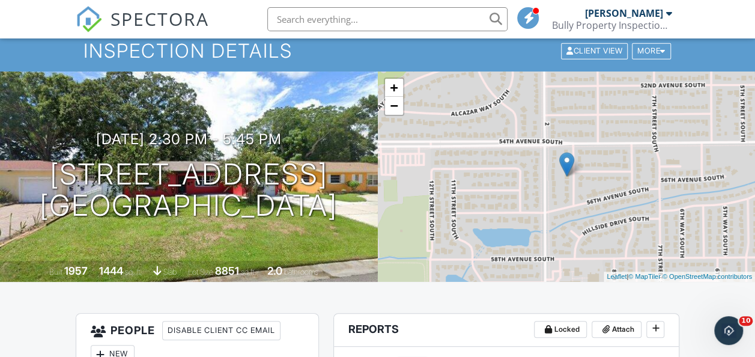
scroll to position [0, 0]
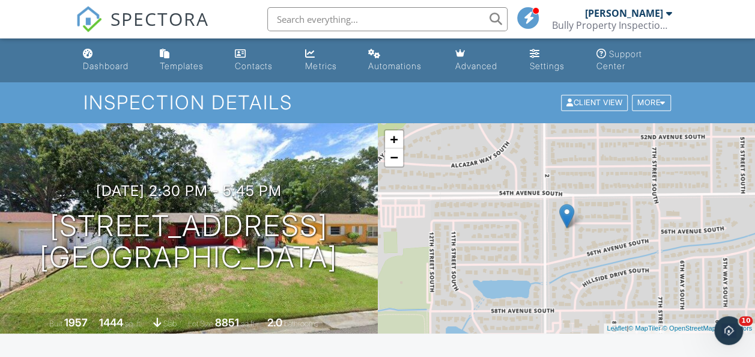
click at [85, 73] on link "Dashboard" at bounding box center [111, 60] width 67 height 34
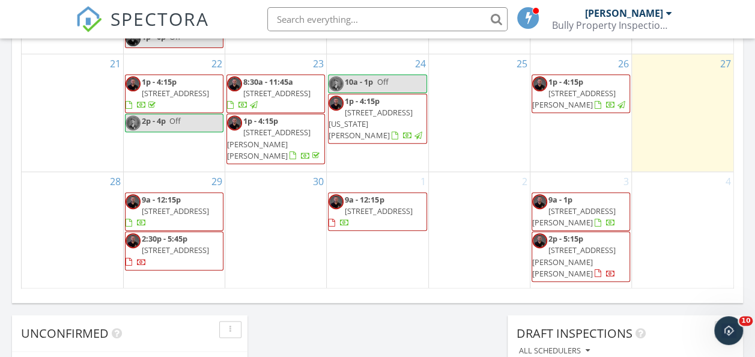
scroll to position [924, 0]
